Goal: Navigation & Orientation: Find specific page/section

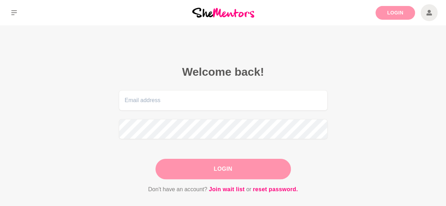
click at [381, 13] on link "Login" at bounding box center [394, 13] width 39 height 14
click at [386, 14] on link "Login" at bounding box center [394, 13] width 39 height 14
click at [217, 14] on img at bounding box center [223, 13] width 62 height 10
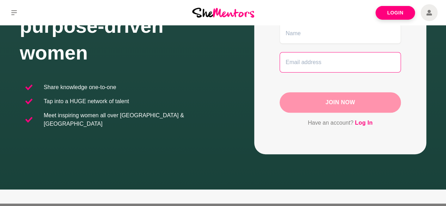
scroll to position [94, 0]
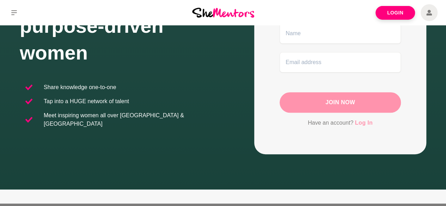
click at [367, 122] on link "Log In" at bounding box center [364, 122] width 18 height 9
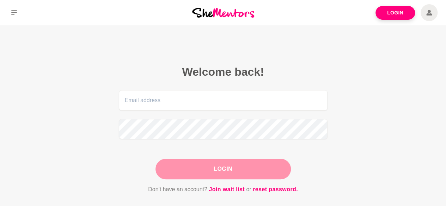
click at [54, 56] on main "Welcome back! Login Don't have an account? Join wait list or reset password." at bounding box center [223, 137] width 446 height 225
